Goal: Information Seeking & Learning: Learn about a topic

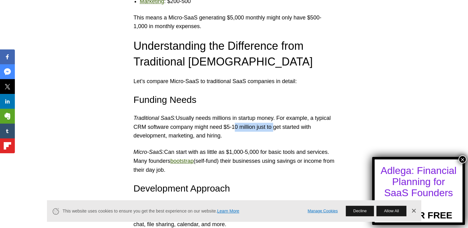
drag, startPoint x: 231, startPoint y: 128, endPoint x: 271, endPoint y: 127, distance: 40.2
click at [271, 127] on p "Traditional SaaS: Usually needs millions in startup money. For example, a typic…" at bounding box center [233, 127] width 201 height 27
drag, startPoint x: 271, startPoint y: 127, endPoint x: 269, endPoint y: 138, distance: 10.7
click at [269, 138] on p "Traditional SaaS: Usually needs millions in startup money. For example, a typic…" at bounding box center [233, 127] width 201 height 27
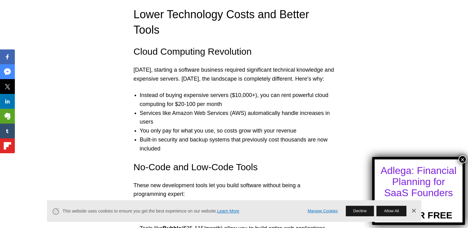
scroll to position [1232, 0]
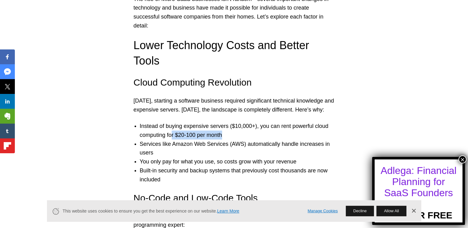
drag, startPoint x: 173, startPoint y: 120, endPoint x: 231, endPoint y: 119, distance: 57.5
click at [231, 122] on li "Instead of buying expensive servers ($10,000+), you can rent powerful cloud com…" at bounding box center [240, 131] width 201 height 18
drag, startPoint x: 231, startPoint y: 119, endPoint x: 231, endPoint y: 127, distance: 8.4
click at [231, 140] on li "Services like Amazon Web Services (AWS) automatically handle increases in users" at bounding box center [240, 149] width 201 height 18
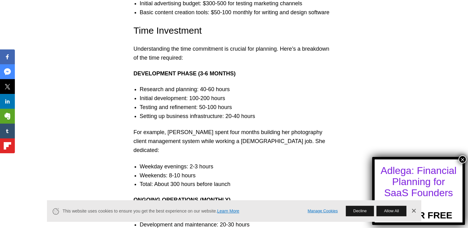
scroll to position [2170, 0]
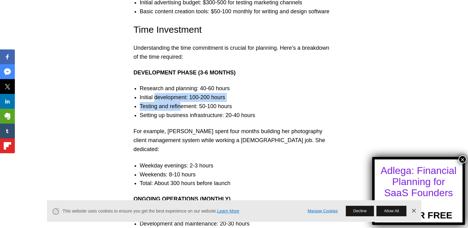
drag, startPoint x: 156, startPoint y: 85, endPoint x: 181, endPoint y: 95, distance: 27.6
click at [181, 95] on ul "Research and planning: 40-60 hours Initial development: 100-200 hours Testing a…" at bounding box center [233, 102] width 213 height 36
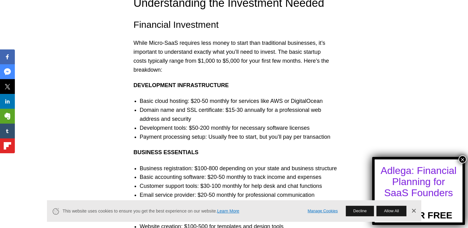
scroll to position [1937, 0]
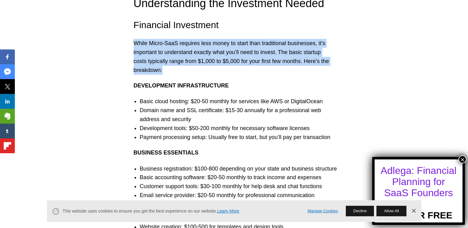
drag, startPoint x: 133, startPoint y: 27, endPoint x: 166, endPoint y: 53, distance: 41.9
copy p "While Micro-SaaS requires less money to start than traditional businesses, it’s…"
click at [195, 56] on p "While Micro-SaaS requires less money to start than traditional businesses, it’s…" at bounding box center [233, 57] width 201 height 36
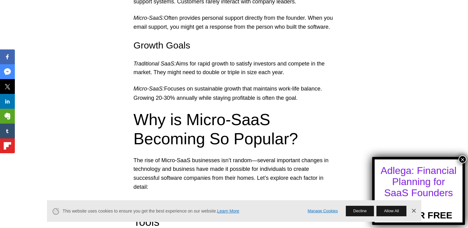
scroll to position [1226, 0]
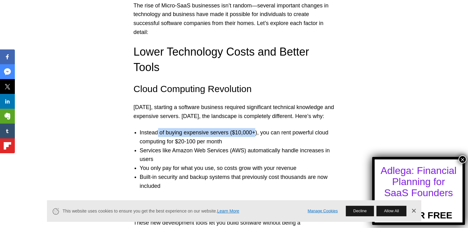
drag, startPoint x: 157, startPoint y: 118, endPoint x: 252, endPoint y: 118, distance: 94.6
click at [252, 128] on li "Instead of buying expensive servers ($10,000+), you can rent powerful cloud com…" at bounding box center [240, 137] width 201 height 18
drag, startPoint x: 252, startPoint y: 118, endPoint x: 251, endPoint y: 121, distance: 3.5
click at [251, 128] on li "Instead of buying expensive servers ($10,000+), you can rent powerful cloud com…" at bounding box center [240, 137] width 201 height 18
click at [250, 128] on li "Instead of buying expensive servers ($10,000+), you can rent powerful cloud com…" at bounding box center [240, 137] width 201 height 18
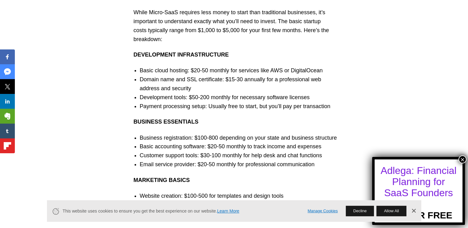
scroll to position [1906, 0]
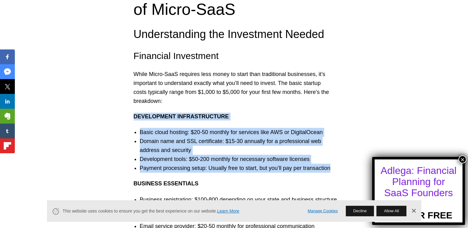
drag, startPoint x: 132, startPoint y: 99, endPoint x: 332, endPoint y: 153, distance: 207.6
copy div "Development Infrastructure Basic cloud hosting: $20-50 monthly for services lik…"
click at [332, 164] on li "Payment processing setup: Usually free to start, but you’ll pay per transaction" at bounding box center [240, 168] width 201 height 9
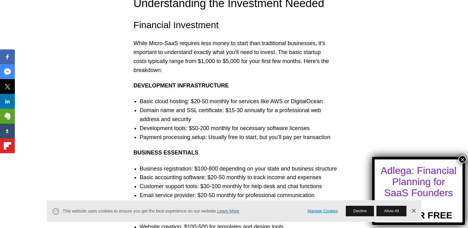
scroll to position [1967, 0]
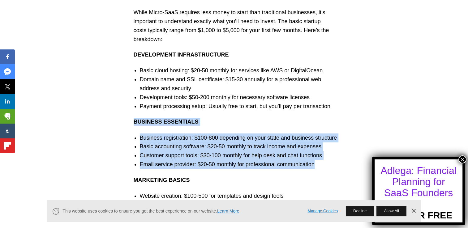
drag, startPoint x: 316, startPoint y: 146, endPoint x: 133, endPoint y: 105, distance: 188.4
copy div "Business Essentials Business registration: $100-800 depending on your state and…"
click at [330, 142] on li "Basic accounting software: $20-50 monthly to track income and expenses" at bounding box center [240, 146] width 201 height 9
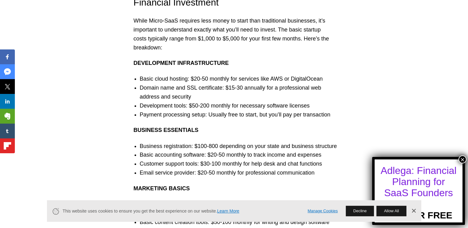
scroll to position [1955, 0]
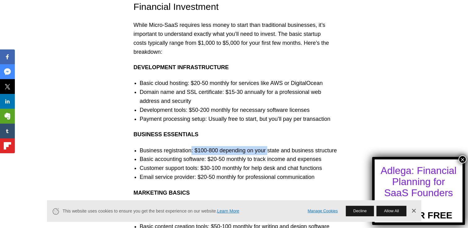
drag, startPoint x: 190, startPoint y: 134, endPoint x: 267, endPoint y: 134, distance: 76.9
click at [267, 146] on li "Business registration: $100-800 depending on your state and business structure" at bounding box center [240, 150] width 201 height 9
drag, startPoint x: 267, startPoint y: 134, endPoint x: 265, endPoint y: 145, distance: 11.4
click at [265, 155] on li "Basic accounting software: $20-50 monthly to track income and expenses" at bounding box center [240, 159] width 201 height 9
drag, startPoint x: 140, startPoint y: 134, endPoint x: 339, endPoint y: 136, distance: 199.6
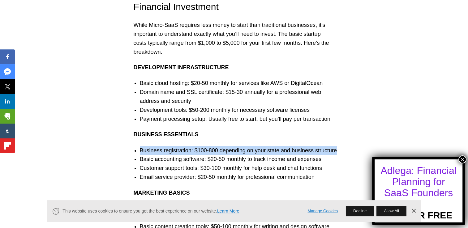
click at [339, 146] on li "Business registration: $100-800 depending on your state and business structure" at bounding box center [240, 150] width 201 height 9
copy li "Business registration: $100-800 depending on your state and business structure"
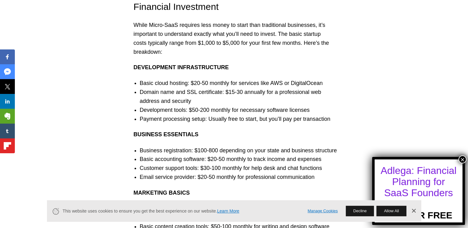
click at [330, 155] on li "Basic accounting software: $20-50 monthly to track income and expenses" at bounding box center [240, 159] width 201 height 9
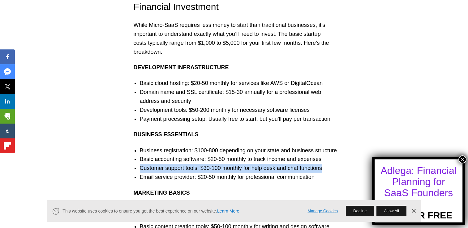
drag, startPoint x: 140, startPoint y: 152, endPoint x: 323, endPoint y: 151, distance: 182.9
click at [323, 164] on li "Customer support tools: $30-100 monthly for help desk and chat functions" at bounding box center [240, 168] width 201 height 9
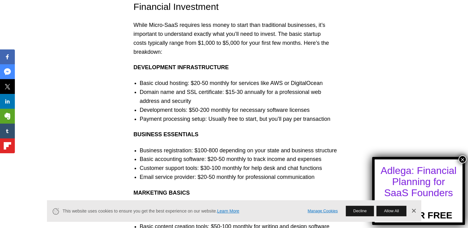
drag, startPoint x: 323, startPoint y: 151, endPoint x: 320, endPoint y: 159, distance: 8.3
click at [320, 173] on li "Email service provider: $20-50 monthly for professional communication" at bounding box center [240, 177] width 201 height 9
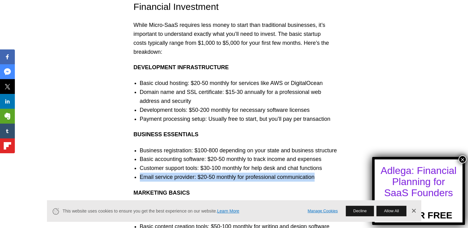
drag, startPoint x: 138, startPoint y: 163, endPoint x: 320, endPoint y: 162, distance: 182.0
click at [320, 162] on ul "Business registration: $100-800 depending on your state and business structure …" at bounding box center [233, 164] width 213 height 36
drag, startPoint x: 320, startPoint y: 162, endPoint x: 318, endPoint y: 166, distance: 3.9
click at [461, 156] on button "×" at bounding box center [462, 159] width 8 height 8
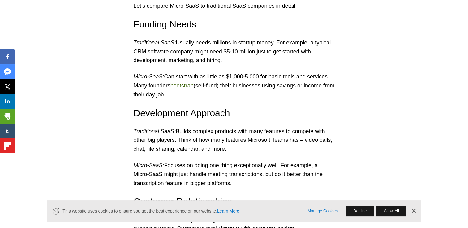
scroll to position [845, 0]
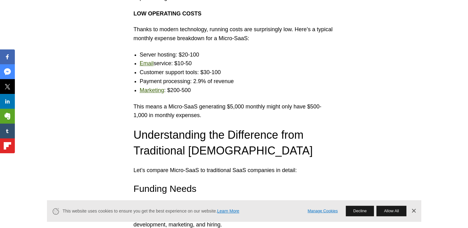
scroll to position [711, 0]
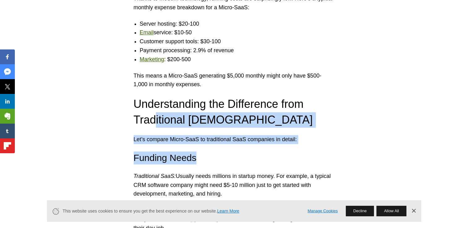
drag, startPoint x: 151, startPoint y: 117, endPoint x: 195, endPoint y: 157, distance: 59.7
drag, startPoint x: 195, startPoint y: 157, endPoint x: 177, endPoint y: 127, distance: 35.8
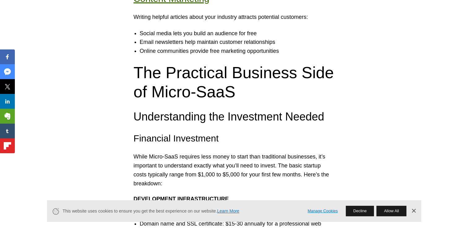
scroll to position [1761, 0]
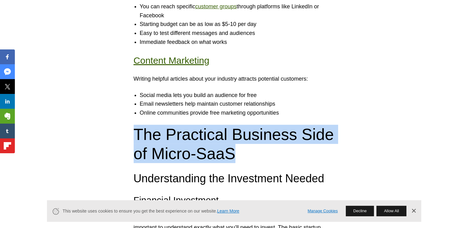
drag, startPoint x: 137, startPoint y: 114, endPoint x: 232, endPoint y: 142, distance: 99.2
click at [232, 142] on h2 "The Practical Business Side of Micro-SaaS" at bounding box center [233, 144] width 201 height 39
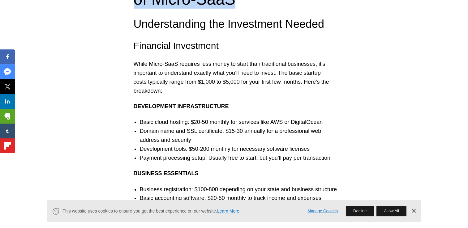
scroll to position [1947, 0]
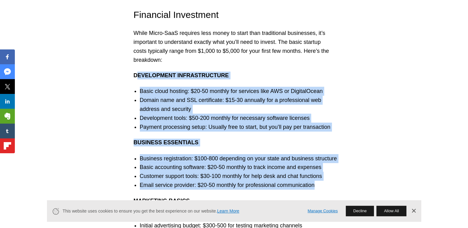
drag, startPoint x: 135, startPoint y: 57, endPoint x: 316, endPoint y: 167, distance: 211.3
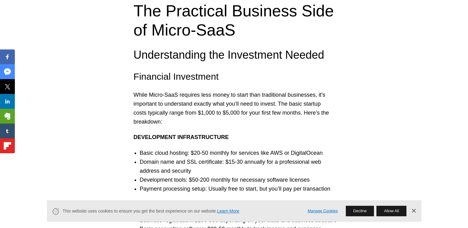
scroll to position [1978, 0]
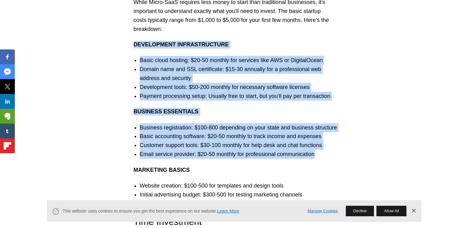
drag, startPoint x: 157, startPoint y: 42, endPoint x: 332, endPoint y: 141, distance: 201.2
drag, startPoint x: 294, startPoint y: 127, endPoint x: 207, endPoint y: 143, distance: 88.9
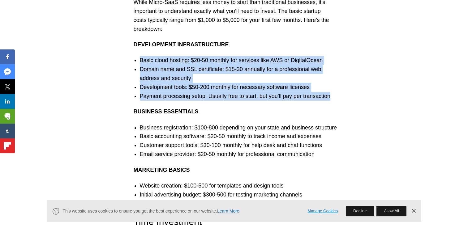
drag, startPoint x: 309, startPoint y: 77, endPoint x: 137, endPoint y: 43, distance: 175.4
click at [137, 56] on ul "Basic cloud hosting: $20-50 monthly for services like AWS or DigitalOcean Domai…" at bounding box center [233, 78] width 213 height 44
copy ul "Basic cloud hosting: $20-50 monthly for services like AWS or DigitalOcean Domai…"
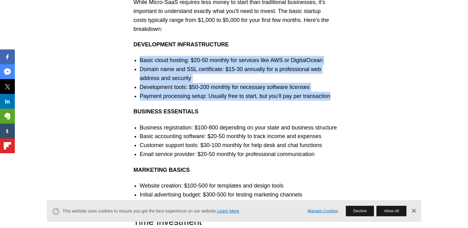
drag, startPoint x: 139, startPoint y: 44, endPoint x: 332, endPoint y: 82, distance: 196.5
click at [332, 82] on ul "Basic cloud hosting: $20-50 monthly for services like AWS or DigitalOcean Domai…" at bounding box center [233, 78] width 213 height 44
copy ul "Basic cloud hosting: $20-50 monthly for services like AWS or DigitalOcean Domai…"
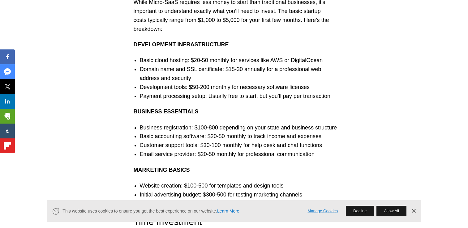
click at [218, 141] on li "Customer support tools: $30-100 monthly for help desk and chat functions" at bounding box center [240, 145] width 201 height 9
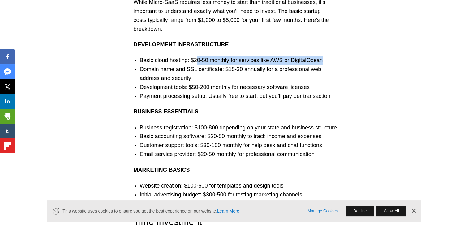
drag, startPoint x: 195, startPoint y: 44, endPoint x: 328, endPoint y: 47, distance: 132.6
click at [328, 56] on li "Basic cloud hosting: $20-50 monthly for services like AWS or DigitalOcean" at bounding box center [240, 60] width 201 height 9
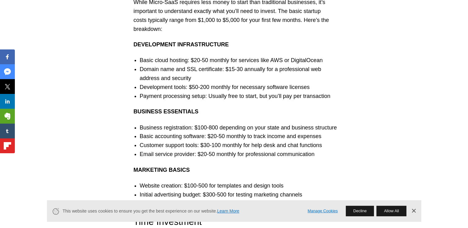
drag, startPoint x: 328, startPoint y: 47, endPoint x: 317, endPoint y: 63, distance: 19.4
click at [317, 65] on li "Domain name and SSL certificate: $15-30 annually for a professional web address…" at bounding box center [240, 74] width 201 height 18
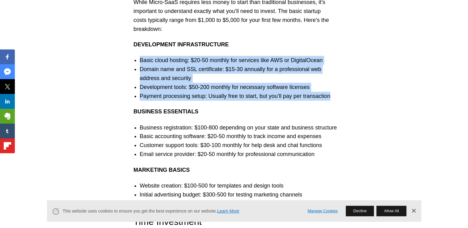
drag, startPoint x: 331, startPoint y: 80, endPoint x: 137, endPoint y: 44, distance: 197.0
click at [137, 56] on ul "Basic cloud hosting: $20-50 monthly for services like AWS or DigitalOcean Domai…" at bounding box center [233, 78] width 213 height 44
copy ul "Basic cloud hosting: $20-50 monthly for services like AWS or DigitalOcean Domai…"
click at [315, 83] on li "Development tools: $50-200 monthly for necessary software licenses" at bounding box center [240, 87] width 201 height 9
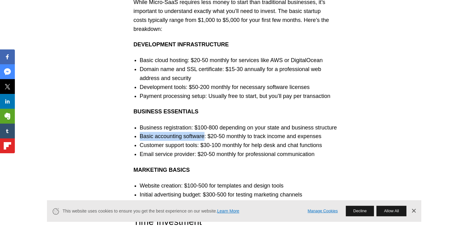
drag, startPoint x: 139, startPoint y: 121, endPoint x: 202, endPoint y: 123, distance: 63.7
click at [202, 123] on ul "Business registration: $100-800 depending on your state and business structure …" at bounding box center [233, 141] width 213 height 36
copy li "Basic accounting software"
click at [252, 150] on li "Email service provider: $20-50 monthly for professional communication" at bounding box center [240, 154] width 201 height 9
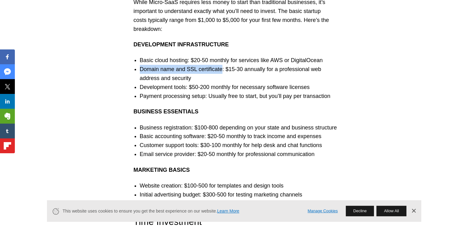
drag, startPoint x: 141, startPoint y: 54, endPoint x: 219, endPoint y: 56, distance: 78.5
click at [219, 65] on li "Domain name and SSL certificate: $15-30 annually for a professional web address…" at bounding box center [240, 74] width 201 height 18
copy li "Domain name and SSL certificate"
click at [255, 66] on li "Domain name and SSL certificate: $15-30 annually for a professional web address…" at bounding box center [240, 74] width 201 height 18
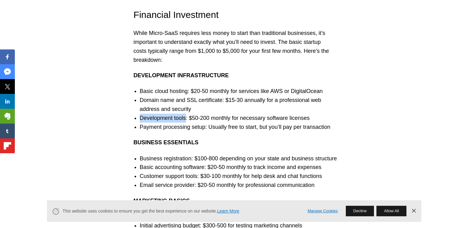
drag, startPoint x: 141, startPoint y: 102, endPoint x: 186, endPoint y: 103, distance: 44.5
click at [186, 114] on li "Development tools: $50-200 monthly for necessary software licenses" at bounding box center [240, 118] width 201 height 9
copy li "Development tools"
click at [213, 139] on h5 "Business Essentials" at bounding box center [233, 143] width 201 height 8
drag, startPoint x: 201, startPoint y: 74, endPoint x: 213, endPoint y: 76, distance: 12.5
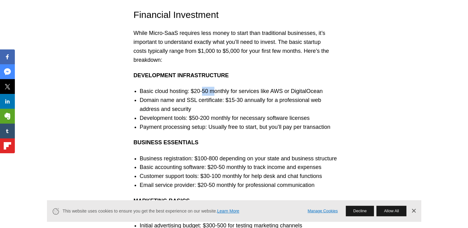
click at [213, 87] on li "Basic cloud hosting: $20-50 monthly for services like AWS or DigitalOcean" at bounding box center [240, 91] width 201 height 9
drag, startPoint x: 213, startPoint y: 76, endPoint x: 220, endPoint y: 96, distance: 21.7
click at [220, 96] on li "Domain name and SSL certificate: $15-30 annually for a professional web address…" at bounding box center [240, 105] width 201 height 18
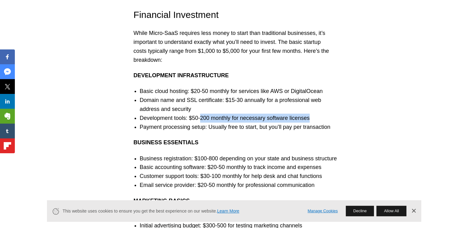
drag, startPoint x: 200, startPoint y: 104, endPoint x: 307, endPoint y: 105, distance: 106.9
click at [307, 114] on li "Development tools: $50-200 monthly for necessary software licenses" at bounding box center [240, 118] width 201 height 9
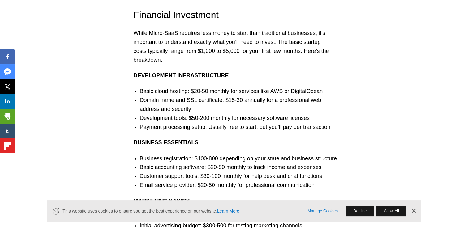
drag, startPoint x: 307, startPoint y: 105, endPoint x: 315, endPoint y: 130, distance: 26.0
click at [315, 139] on h5 "Business Essentials" at bounding box center [233, 143] width 201 height 8
drag, startPoint x: 227, startPoint y: 124, endPoint x: 231, endPoint y: 126, distance: 5.0
click at [227, 139] on h5 "Business Essentials" at bounding box center [233, 143] width 201 height 8
click at [316, 172] on li "Customer support tools: $30-100 monthly for help desk and chat functions" at bounding box center [240, 176] width 201 height 9
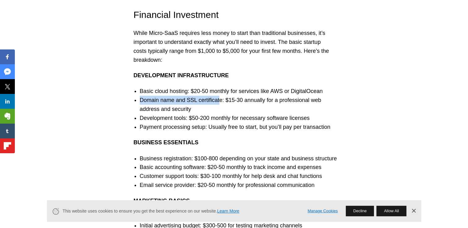
drag, startPoint x: 140, startPoint y: 84, endPoint x: 218, endPoint y: 87, distance: 77.3
click at [218, 96] on li "Domain name and SSL certificate: $15-30 annually for a professional web address…" at bounding box center [240, 105] width 201 height 18
drag, startPoint x: 218, startPoint y: 87, endPoint x: 221, endPoint y: 91, distance: 5.9
click at [221, 96] on li "Domain name and SSL certificate: $15-30 annually for a professional web address…" at bounding box center [240, 105] width 201 height 18
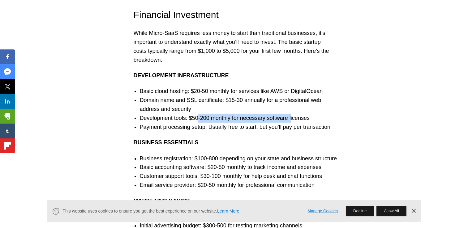
drag, startPoint x: 198, startPoint y: 101, endPoint x: 295, endPoint y: 104, distance: 97.4
click at [295, 114] on li "Development tools: $50-200 monthly for necessary software licenses" at bounding box center [240, 118] width 201 height 9
click at [235, 123] on li "Payment processing setup: Usually free to start, but you’ll pay per transaction" at bounding box center [240, 127] width 201 height 9
drag, startPoint x: 190, startPoint y: 102, endPoint x: 230, endPoint y: 102, distance: 39.9
click at [230, 114] on li "Development tools: $50-200 monthly for necessary software licenses" at bounding box center [240, 118] width 201 height 9
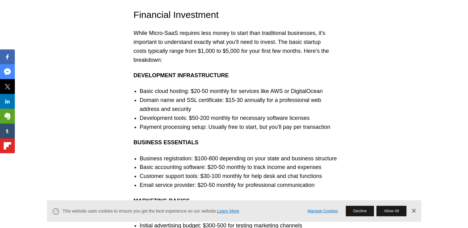
drag, startPoint x: 230, startPoint y: 102, endPoint x: 265, endPoint y: 112, distance: 36.5
click at [265, 123] on li "Payment processing setup: Usually free to start, but you’ll pay per transaction" at bounding box center [240, 127] width 201 height 9
drag, startPoint x: 195, startPoint y: 143, endPoint x: 215, endPoint y: 144, distance: 19.8
click at [215, 154] on li "Business registration: $100-800 depending on your state and business structure" at bounding box center [240, 158] width 201 height 9
click at [216, 154] on li "Business registration: $100-800 depending on your state and business structure" at bounding box center [240, 158] width 201 height 9
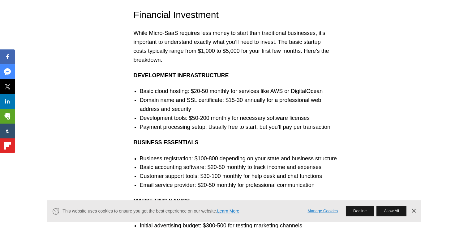
click at [236, 154] on li "Business registration: $100-800 depending on your state and business structure" at bounding box center [240, 158] width 201 height 9
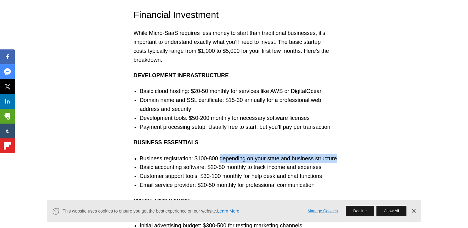
drag, startPoint x: 217, startPoint y: 144, endPoint x: 340, endPoint y: 143, distance: 122.7
click at [340, 154] on li "Business registration: $100-800 depending on your state and business structure" at bounding box center [240, 158] width 201 height 9
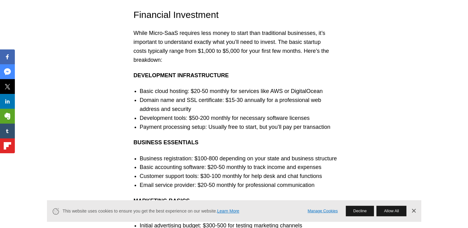
click at [265, 163] on li "Basic accounting software: $20-50 monthly to track income and expenses" at bounding box center [240, 167] width 201 height 9
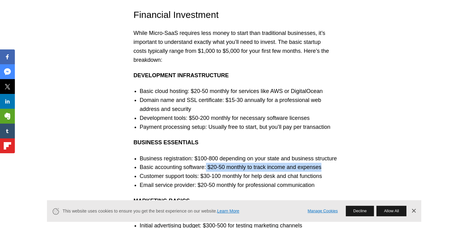
drag, startPoint x: 205, startPoint y: 153, endPoint x: 330, endPoint y: 153, distance: 125.2
click at [330, 163] on li "Basic accounting software: $20-50 monthly to track income and expenses" at bounding box center [240, 167] width 201 height 9
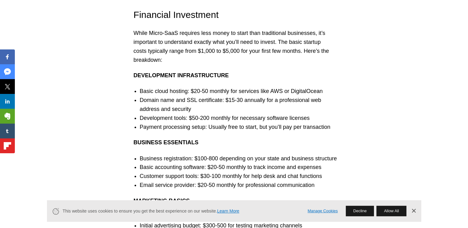
drag, startPoint x: 330, startPoint y: 153, endPoint x: 236, endPoint y: 164, distance: 94.3
click at [236, 172] on li "Customer support tools: $30-100 monthly for help desk and chat functions" at bounding box center [240, 176] width 201 height 9
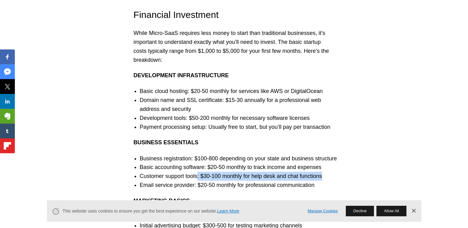
drag, startPoint x: 197, startPoint y: 162, endPoint x: 328, endPoint y: 162, distance: 130.7
click at [328, 172] on li "Customer support tools: $30-100 monthly for help desk and chat functions" at bounding box center [240, 176] width 201 height 9
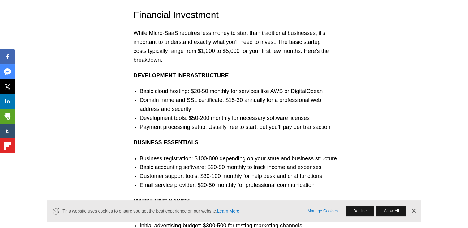
click at [196, 114] on li "Development tools: $50-200 monthly for necessary software licenses" at bounding box center [240, 118] width 201 height 9
drag, startPoint x: 220, startPoint y: 160, endPoint x: 232, endPoint y: 160, distance: 11.7
click at [232, 172] on li "Customer support tools: $30-100 monthly for help desk and chat functions" at bounding box center [240, 176] width 201 height 9
drag, startPoint x: 232, startPoint y: 160, endPoint x: 247, endPoint y: 167, distance: 16.3
click at [247, 181] on li "Email service provider: $20-50 monthly for professional communication" at bounding box center [240, 185] width 201 height 9
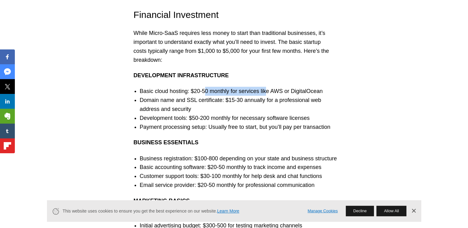
drag, startPoint x: 221, startPoint y: 75, endPoint x: 265, endPoint y: 77, distance: 44.2
click at [265, 87] on li "Basic cloud hosting: $20-50 monthly for services like AWS or DigitalOcean" at bounding box center [240, 91] width 201 height 9
drag, startPoint x: 265, startPoint y: 77, endPoint x: 256, endPoint y: 109, distance: 34.0
click at [256, 123] on li "Payment processing setup: Usually free to start, but you’ll pay per transaction" at bounding box center [240, 127] width 201 height 9
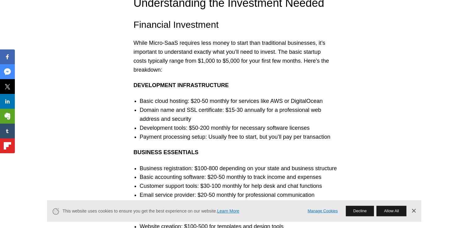
scroll to position [1938, 0]
